Goal: Navigation & Orientation: Find specific page/section

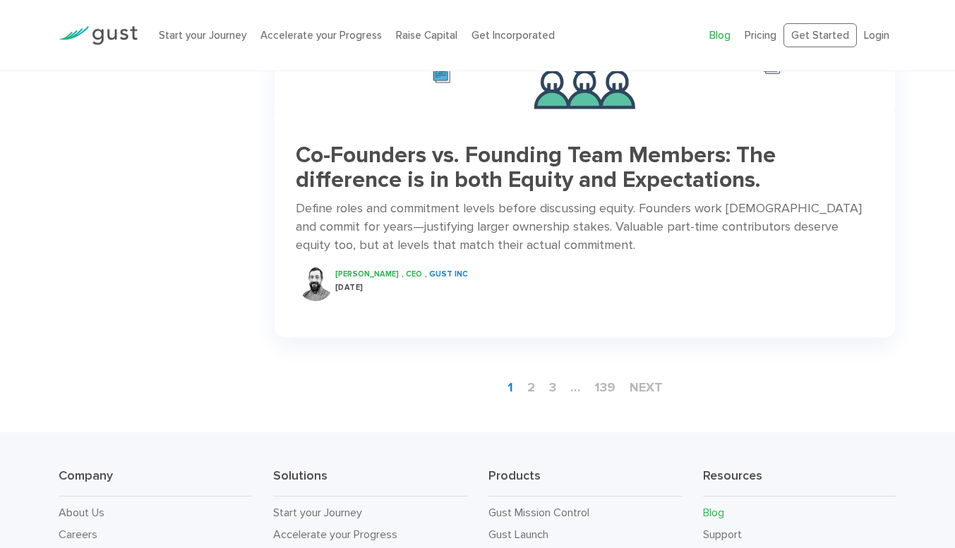
scroll to position [2034, 0]
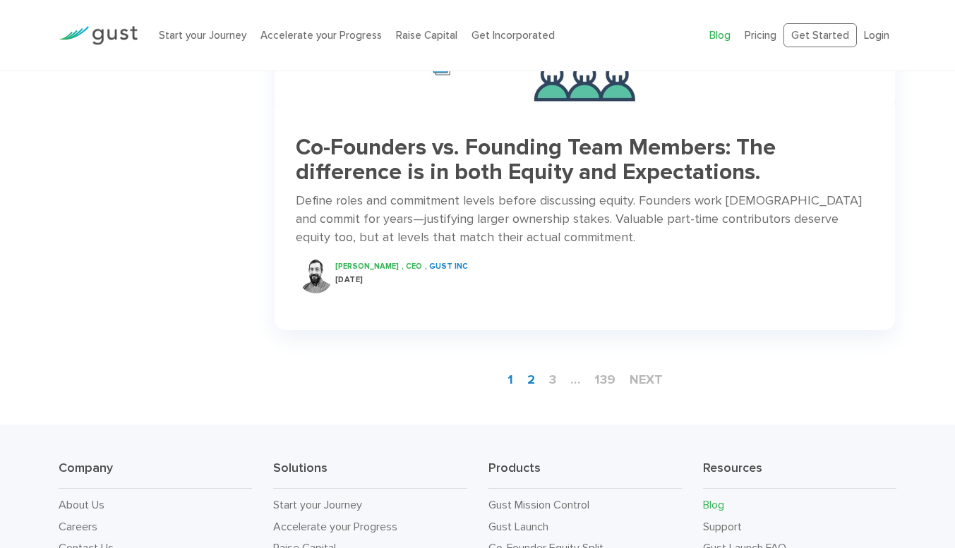
click at [527, 367] on link "2" at bounding box center [531, 380] width 19 height 26
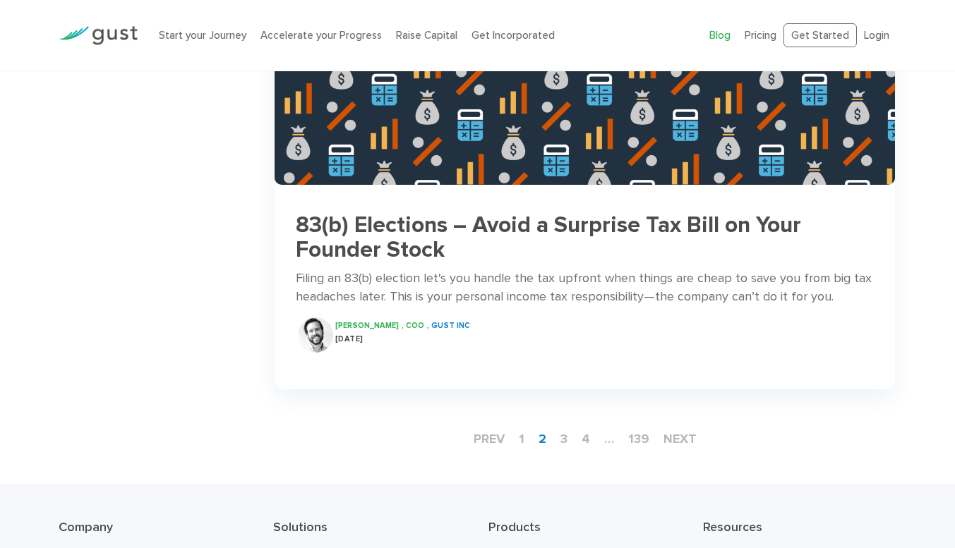
scroll to position [1933, 0]
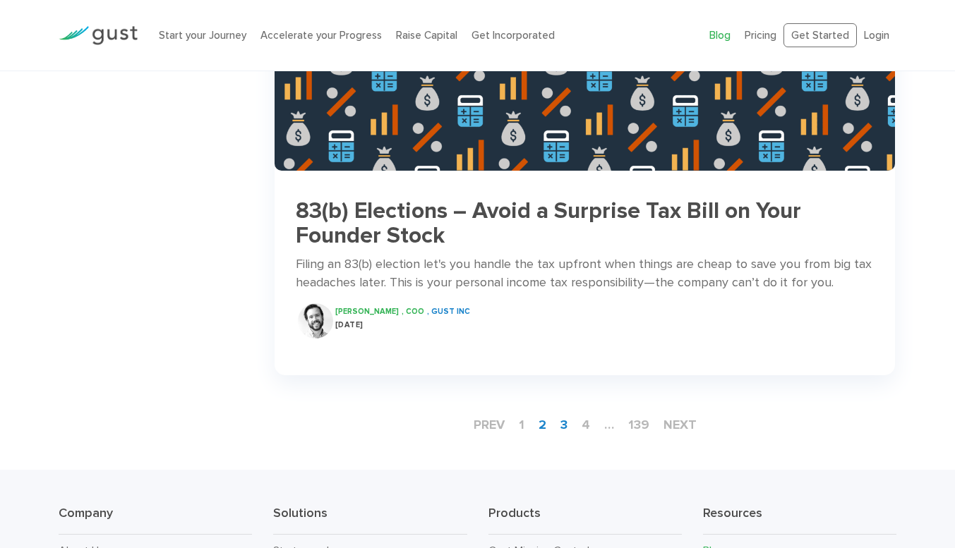
click at [567, 423] on link "3" at bounding box center [564, 425] width 18 height 26
